Goal: Check status

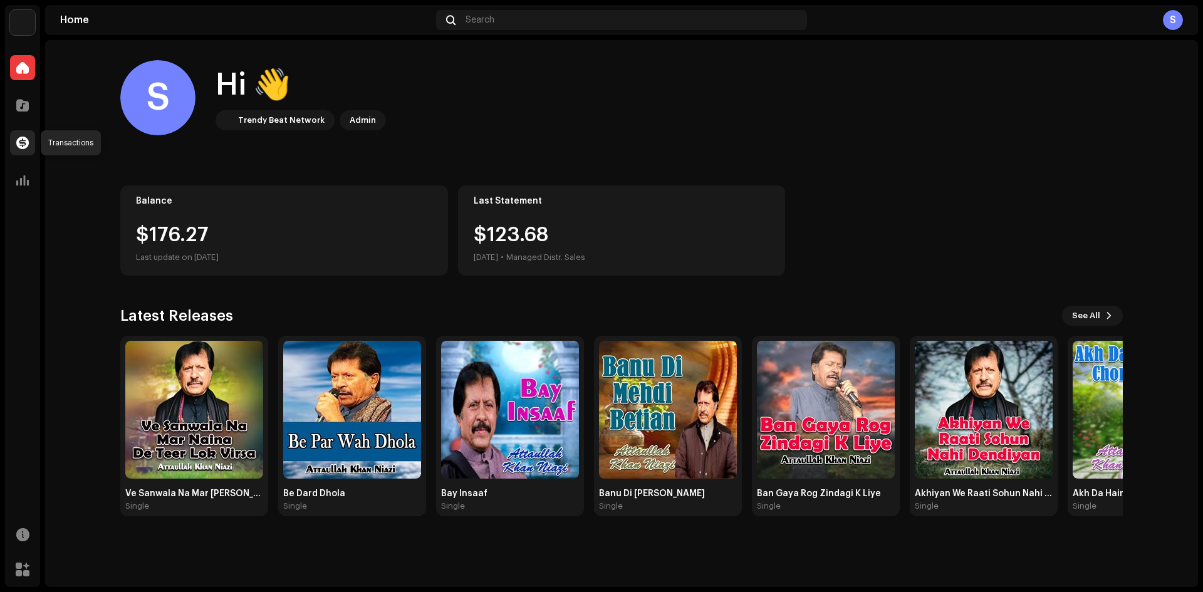
click at [29, 140] on div at bounding box center [22, 142] width 25 height 25
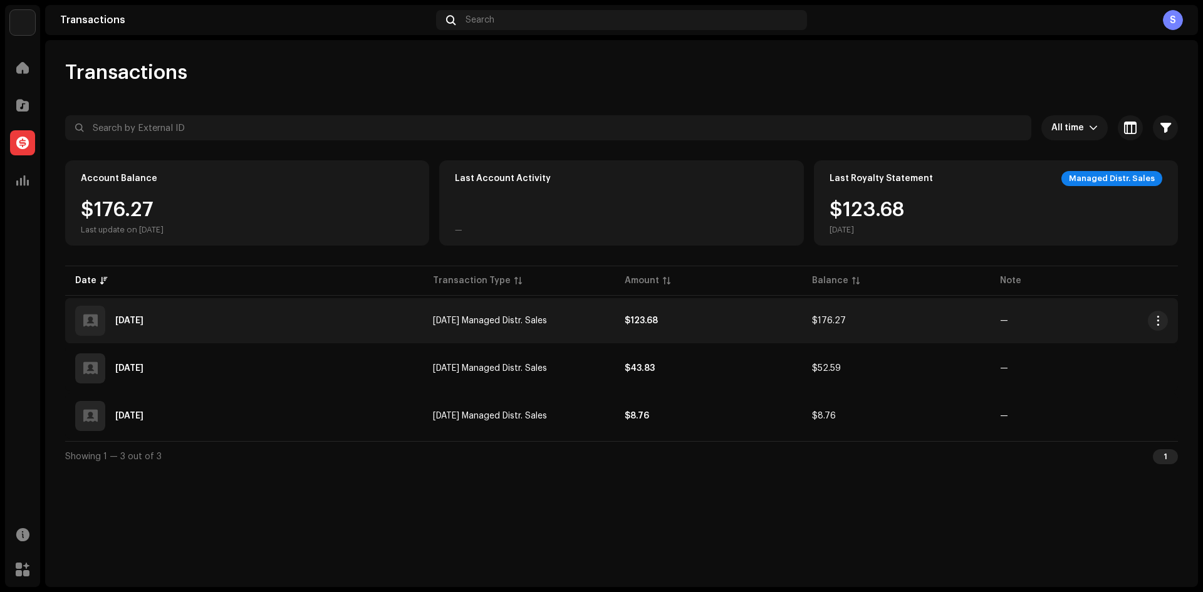
click at [325, 319] on div "[DATE]" at bounding box center [244, 321] width 338 height 30
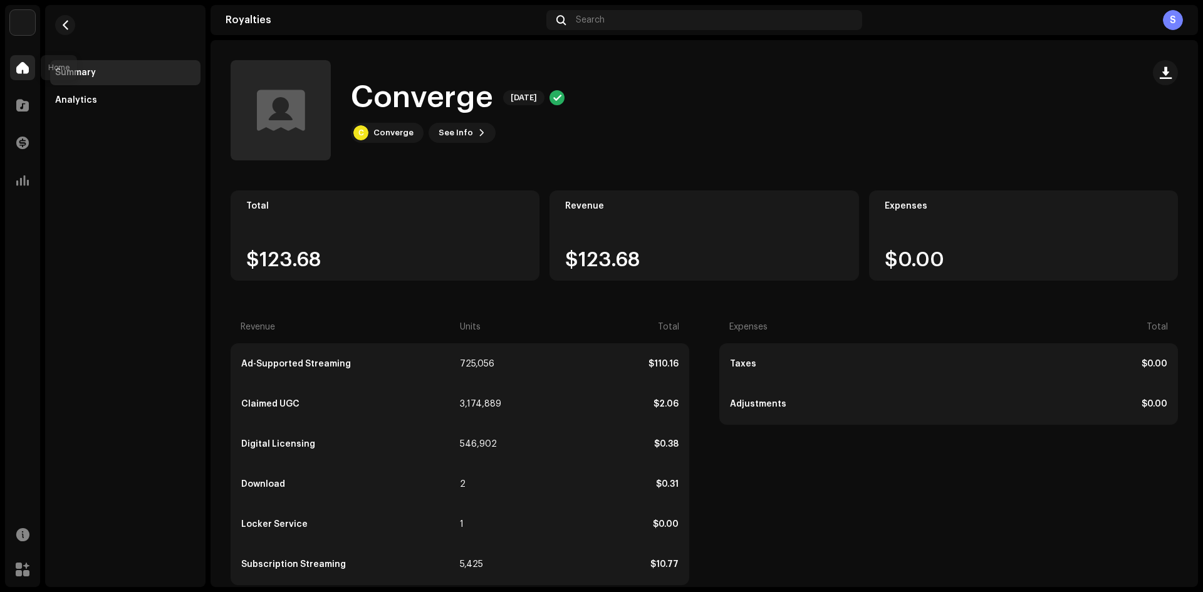
click at [28, 66] on span at bounding box center [22, 68] width 13 height 10
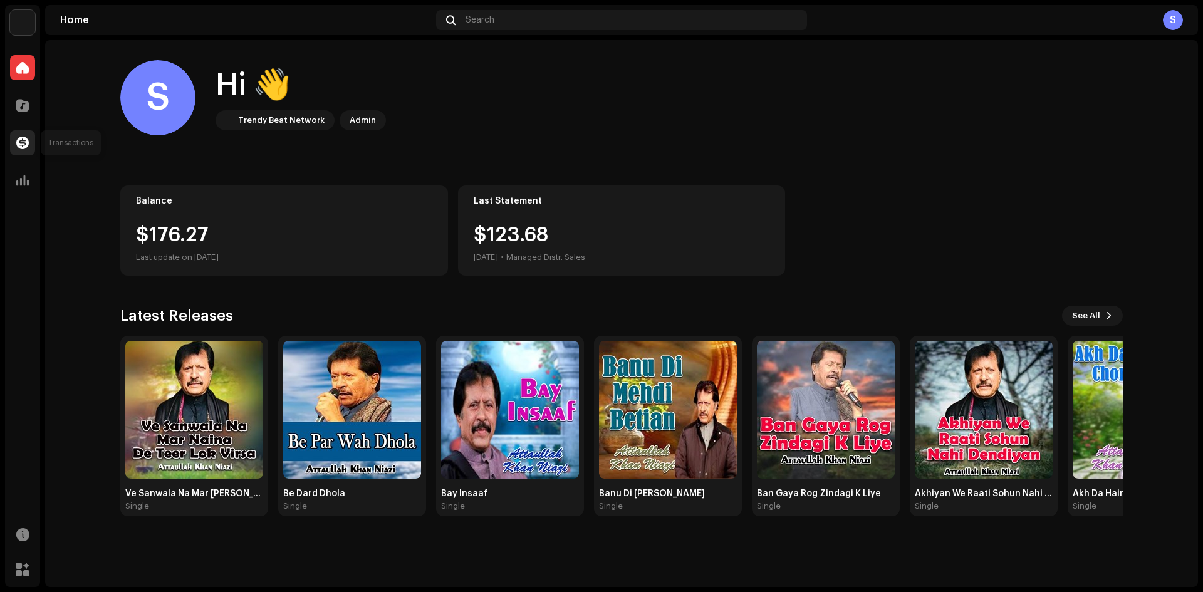
click at [26, 149] on div at bounding box center [22, 142] width 25 height 25
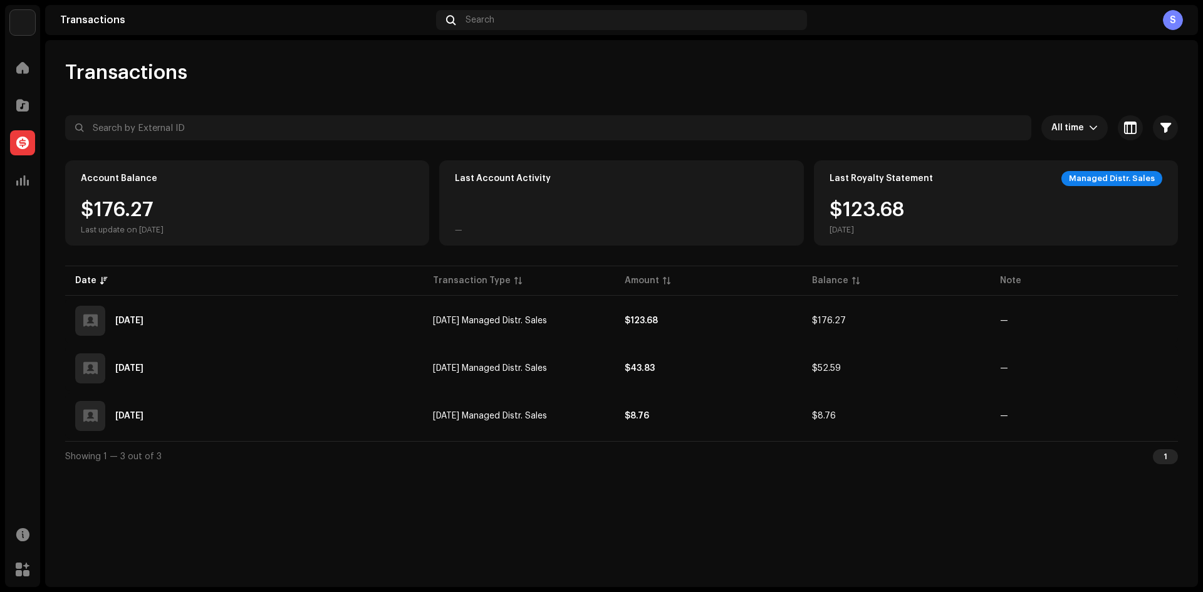
click at [184, 328] on div "[DATE]" at bounding box center [244, 321] width 338 height 30
